Goal: Task Accomplishment & Management: Complete application form

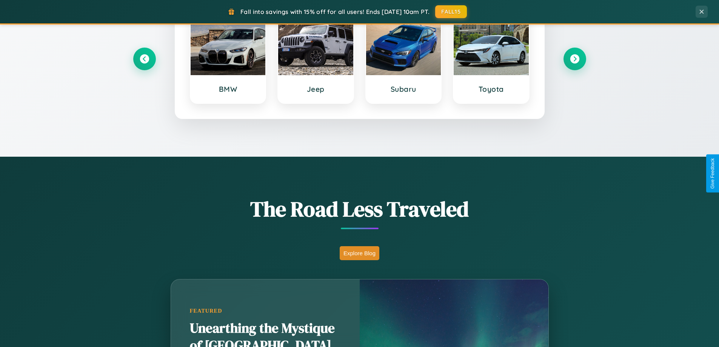
scroll to position [519, 0]
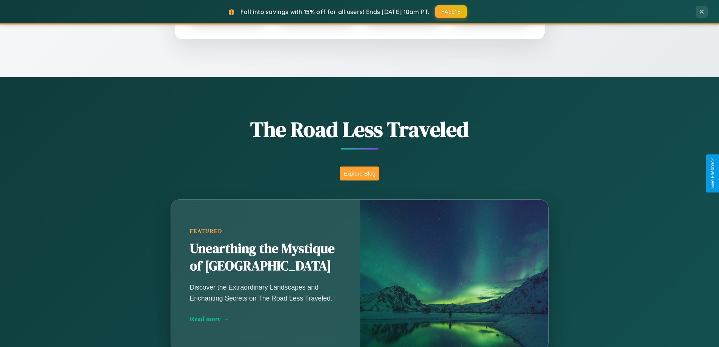
click at [359, 173] on button "Explore Blog" at bounding box center [360, 173] width 40 height 14
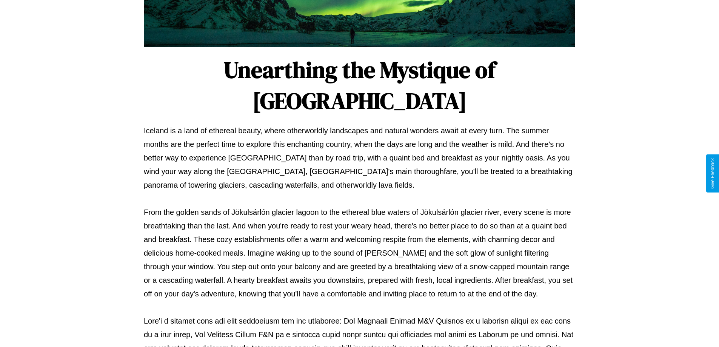
scroll to position [244, 0]
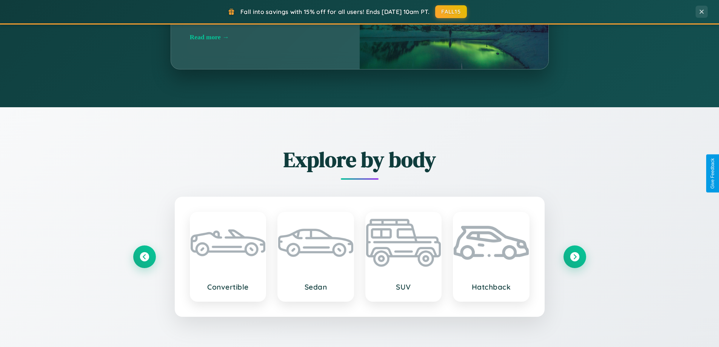
scroll to position [1453, 0]
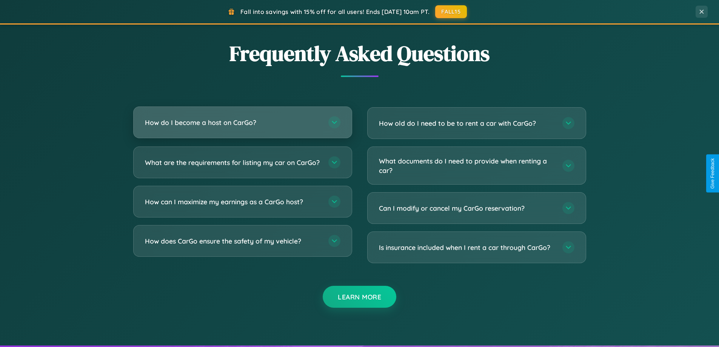
click at [242, 122] on h3 "How do I become a host on CarGo?" at bounding box center [233, 122] width 176 height 9
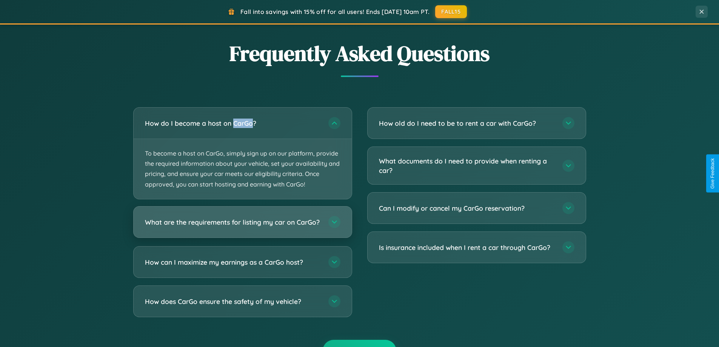
click at [242, 226] on h3 "What are the requirements for listing my car on CarGo?" at bounding box center [233, 221] width 176 height 9
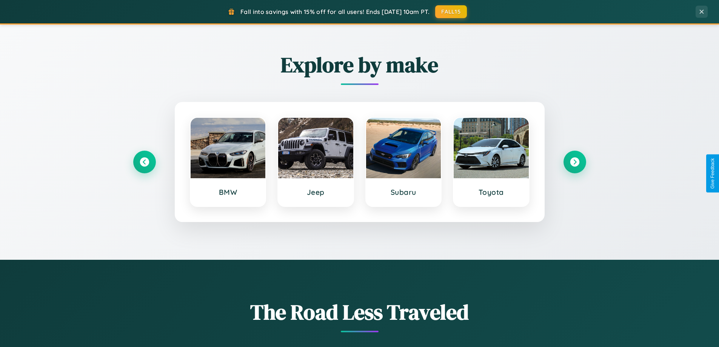
scroll to position [325, 0]
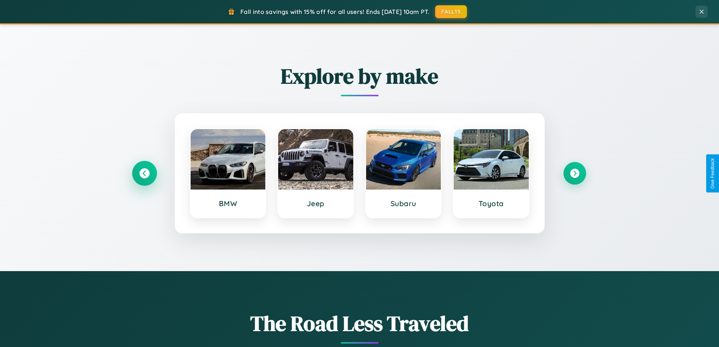
click at [144, 173] on icon at bounding box center [144, 173] width 10 height 10
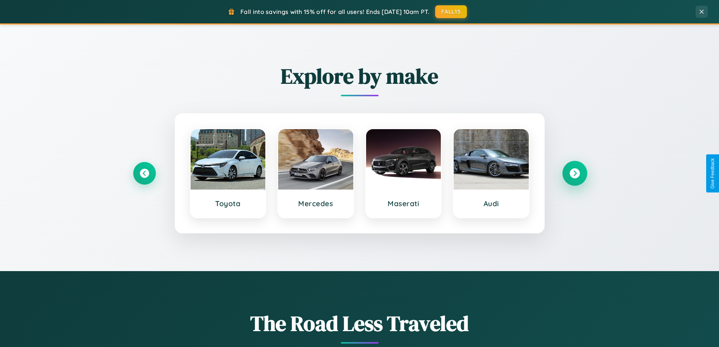
click at [575, 173] on icon at bounding box center [575, 173] width 10 height 10
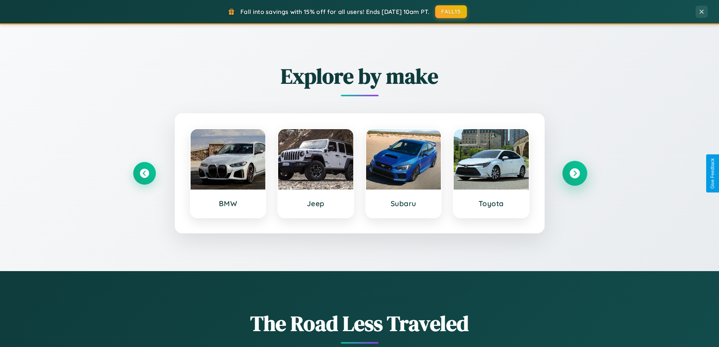
click at [575, 173] on icon at bounding box center [575, 173] width 10 height 10
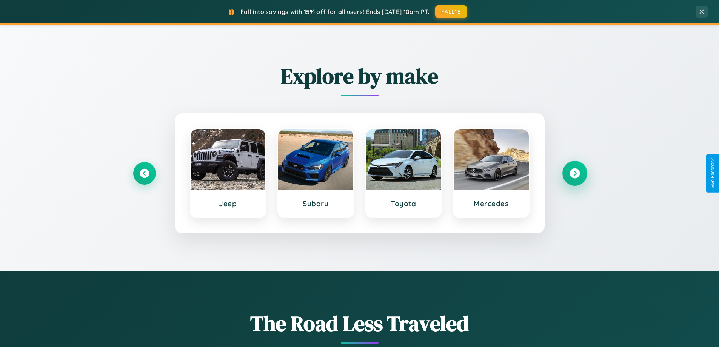
click at [575, 173] on icon at bounding box center [575, 173] width 10 height 10
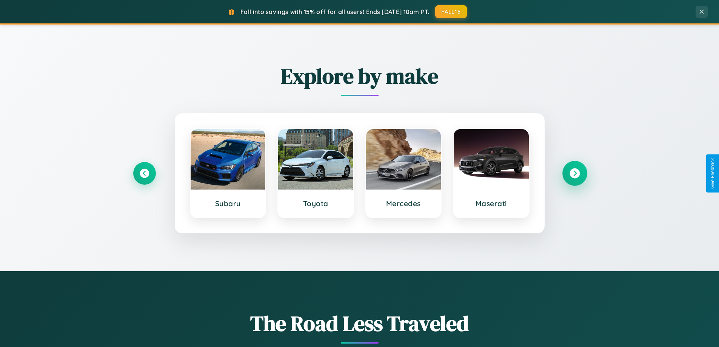
click at [575, 173] on icon at bounding box center [575, 173] width 10 height 10
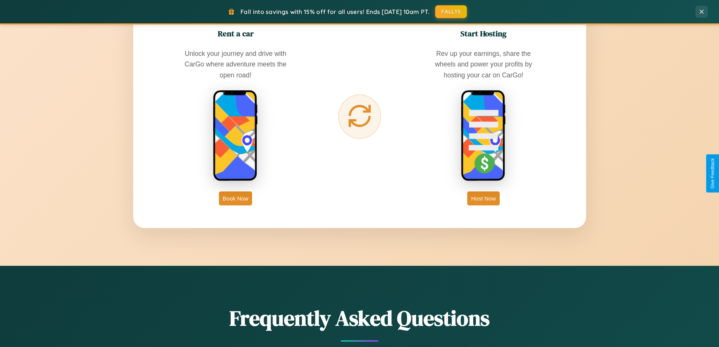
scroll to position [1213, 0]
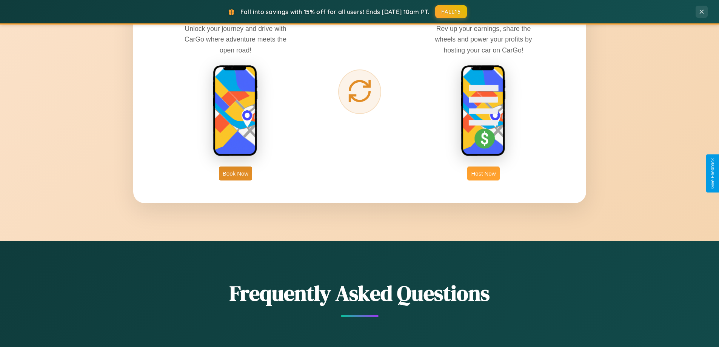
click at [484, 173] on button "Host Now" at bounding box center [483, 173] width 32 height 14
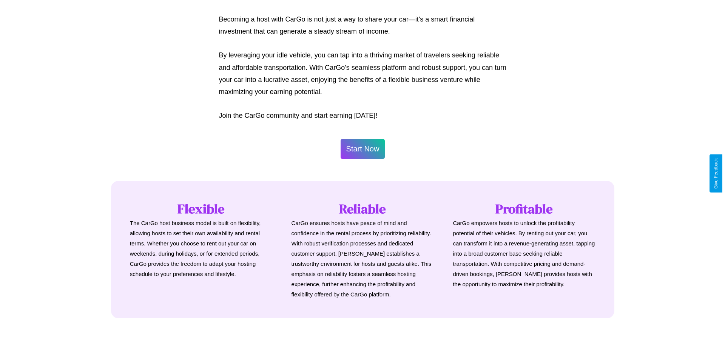
scroll to position [365, 0]
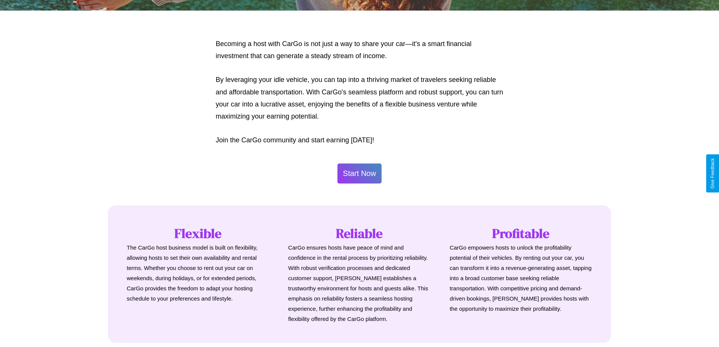
click at [359, 173] on button "Start Now" at bounding box center [359, 173] width 45 height 20
